Goal: Transaction & Acquisition: Purchase product/service

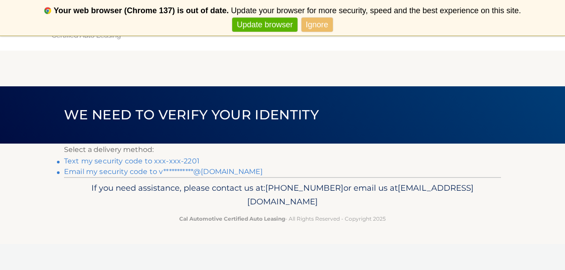
click at [179, 160] on link "Text my security code to xxx-xxx-2201" at bounding box center [131, 161] width 135 height 8
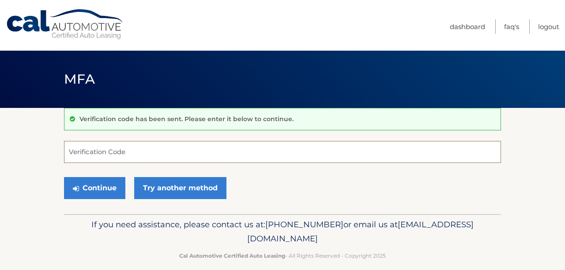
click at [161, 151] on input "Verification Code" at bounding box center [282, 152] width 437 height 22
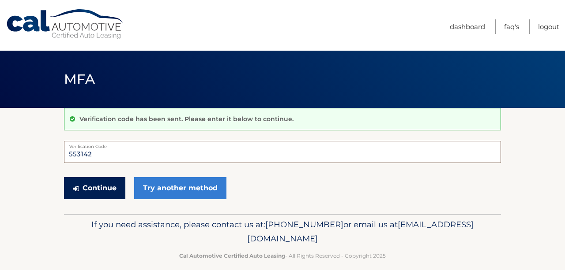
type input "553142"
click at [108, 188] on button "Continue" at bounding box center [94, 188] width 61 height 22
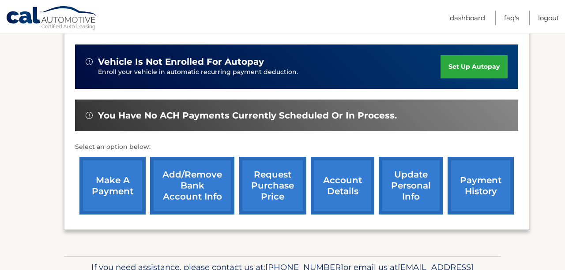
scroll to position [213, 0]
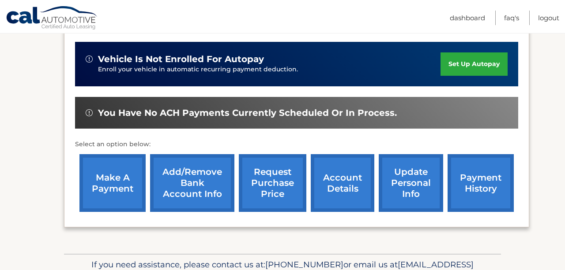
click at [125, 182] on link "make a payment" at bounding box center [112, 183] width 66 height 58
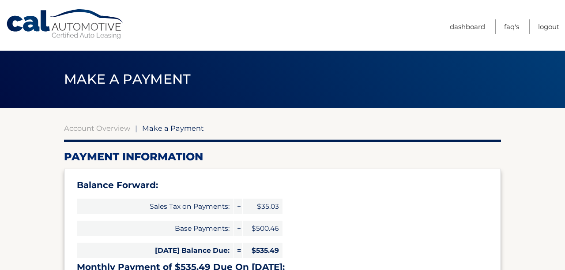
select select "ZDViYmM2ODktMTczMy00MGE2LTgxN2QtNjc5NzVlYzE0YjM5"
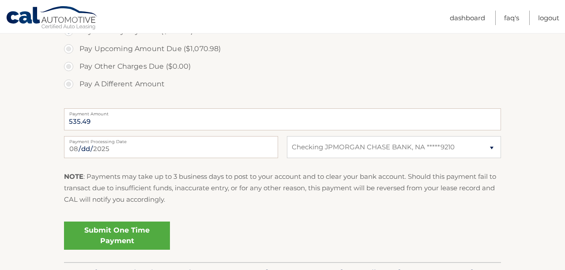
scroll to position [362, 0]
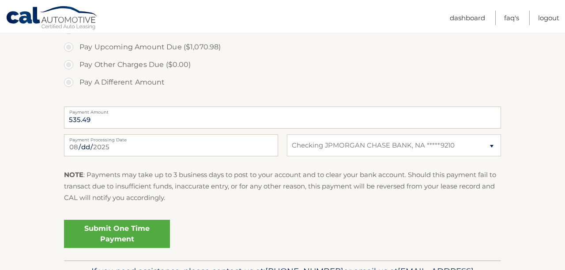
click at [149, 229] on link "Submit One Time Payment" at bounding box center [117, 234] width 106 height 28
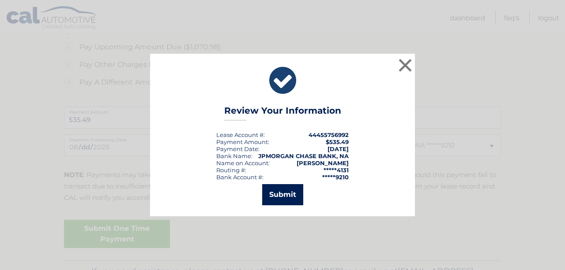
click at [300, 194] on button "Submit" at bounding box center [282, 194] width 41 height 21
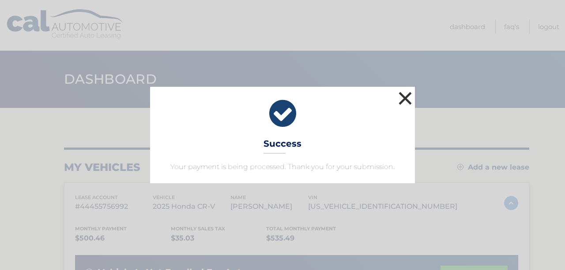
click at [400, 99] on button "×" at bounding box center [405, 99] width 18 height 18
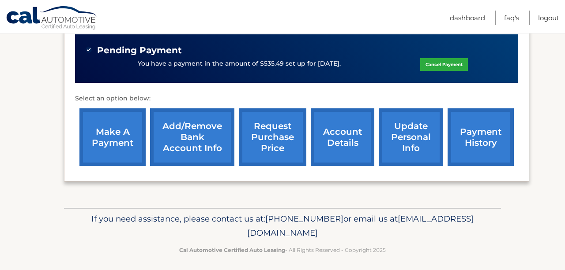
scroll to position [277, 0]
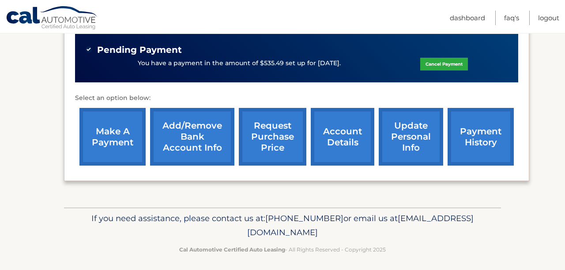
click at [77, 139] on div "make a payment Add/Remove bank account info request purchase price account deta…" at bounding box center [296, 137] width 443 height 67
click at [108, 135] on link "make a payment" at bounding box center [112, 137] width 66 height 58
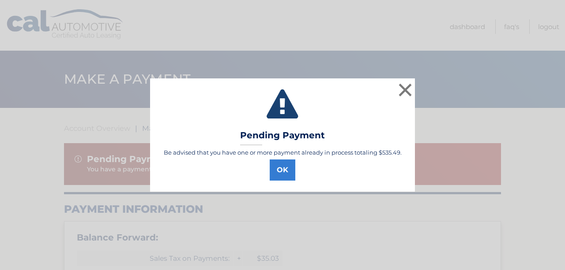
select select "ZDViYmM2ODktMTczMy00MGE2LTgxN2QtNjc5NzVlYzE0YjM5"
click at [285, 168] on button "OK" at bounding box center [282, 170] width 26 height 21
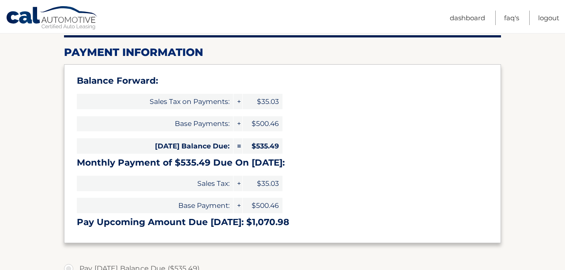
scroll to position [180, 0]
